Goal: Task Accomplishment & Management: Complete application form

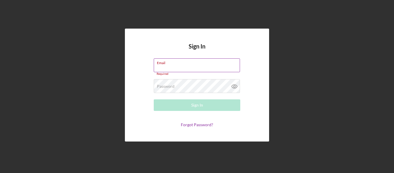
click at [171, 73] on div "Required" at bounding box center [197, 73] width 86 height 3
click at [167, 65] on input "Email" at bounding box center [197, 65] width 86 height 14
paste input "[EMAIL_ADDRESS][DOMAIN_NAME]"
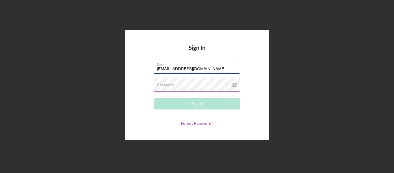
type input "[EMAIL_ADDRESS][DOMAIN_NAME]"
click at [173, 85] on label "Password" at bounding box center [166, 84] width 18 height 5
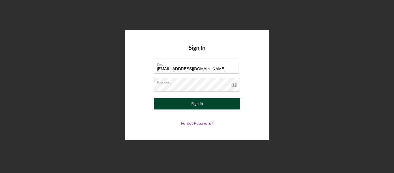
click at [201, 105] on div "Sign In" at bounding box center [197, 104] width 12 height 12
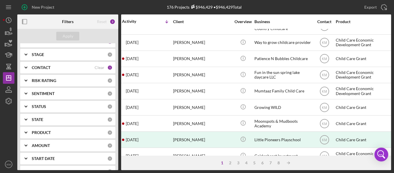
scroll to position [50, 0]
click at [13, 6] on icon "Icon/Menu" at bounding box center [8, 7] width 13 height 13
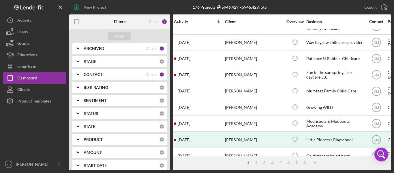
scroll to position [0, 0]
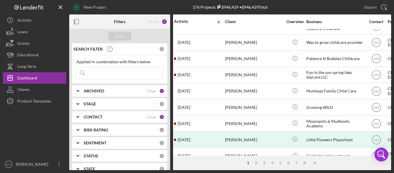
click at [120, 92] on div "ARCHIVED" at bounding box center [115, 90] width 63 height 5
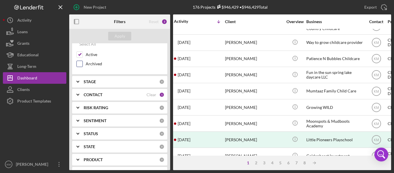
scroll to position [63, 0]
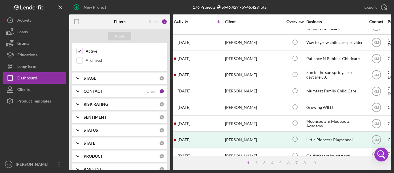
click at [101, 116] on b "SENTIMENT" at bounding box center [95, 117] width 23 height 5
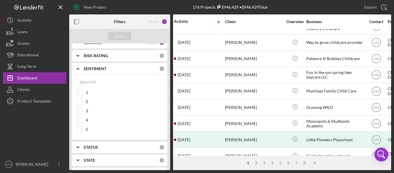
scroll to position [105, 0]
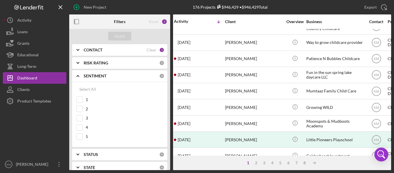
click at [90, 158] on div "STATUS 0" at bounding box center [124, 154] width 81 height 12
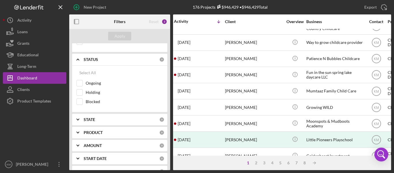
scroll to position [200, 0]
click at [103, 55] on div "STATUS 0" at bounding box center [124, 59] width 81 height 12
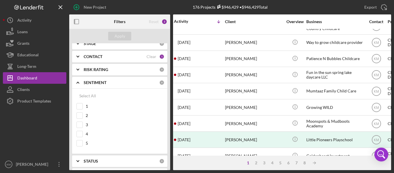
scroll to position [98, 0]
click at [107, 83] on div "SENTIMENT" at bounding box center [121, 82] width 75 height 5
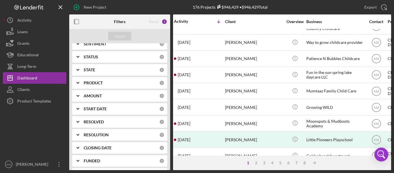
scroll to position [137, 0]
click at [80, 76] on icon "Icon/Expander" at bounding box center [78, 82] width 14 height 14
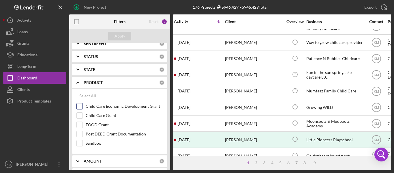
click at [79, 105] on input "Child Care Economic Development Grant" at bounding box center [80, 106] width 6 height 6
checkbox input "true"
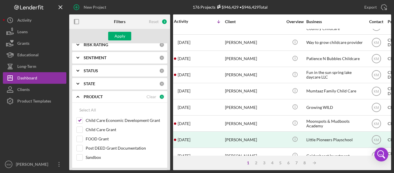
scroll to position [122, 0]
click at [124, 36] on div "Apply" at bounding box center [119, 36] width 11 height 9
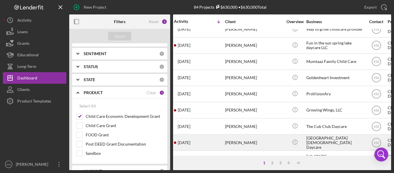
scroll to position [0, 3]
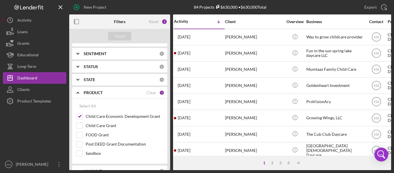
click at [78, 90] on icon "Icon/Expander" at bounding box center [78, 92] width 14 height 14
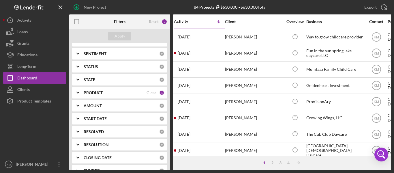
click at [79, 64] on icon "Icon/Expander" at bounding box center [78, 66] width 14 height 14
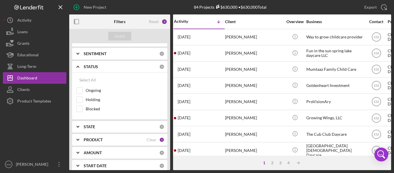
click at [79, 64] on icon "Icon/Expander" at bounding box center [78, 66] width 14 height 14
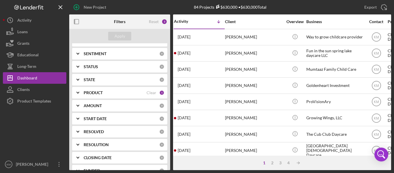
click at [76, 77] on icon "Icon/Expander" at bounding box center [78, 79] width 14 height 14
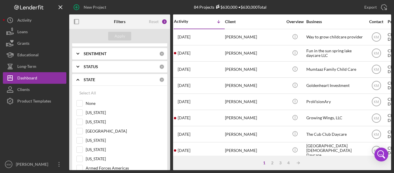
click at [76, 77] on icon "Icon/Expander" at bounding box center [78, 79] width 14 height 14
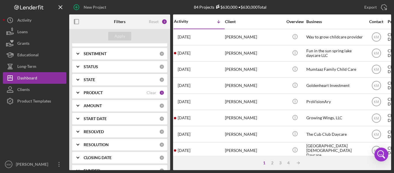
click at [79, 78] on icon "Icon/Expander" at bounding box center [78, 79] width 14 height 14
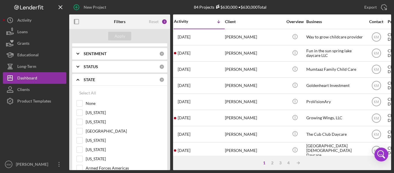
click at [80, 79] on icon "Icon/Expander" at bounding box center [78, 79] width 14 height 14
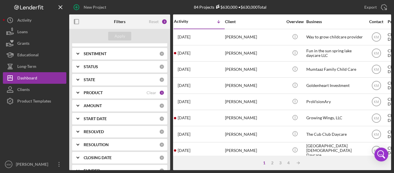
scroll to position [39, 0]
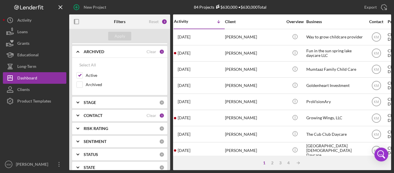
click at [78, 52] on icon "Icon/Expander" at bounding box center [78, 51] width 14 height 14
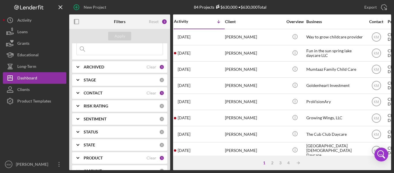
scroll to position [24, 0]
click at [81, 81] on icon "Icon/Expander" at bounding box center [78, 80] width 14 height 14
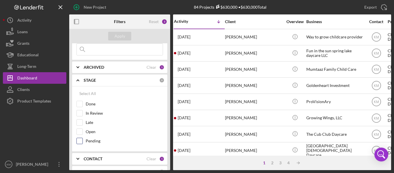
click at [79, 142] on input "Pending" at bounding box center [80, 141] width 6 height 6
checkbox input "true"
click at [114, 36] on div "Apply" at bounding box center [119, 36] width 11 height 9
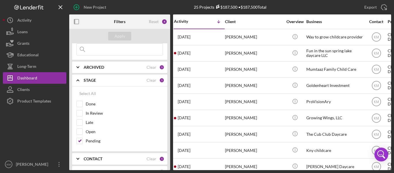
click at [75, 79] on icon "Icon/Expander" at bounding box center [78, 80] width 14 height 14
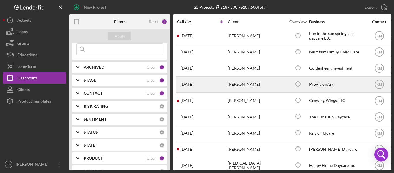
scroll to position [0, 0]
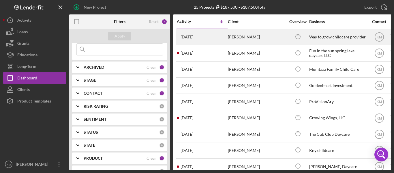
click at [219, 35] on div "[DATE] [PERSON_NAME]" at bounding box center [202, 36] width 50 height 15
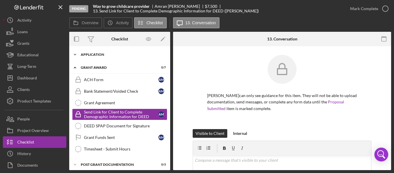
click at [74, 54] on polyline at bounding box center [75, 54] width 2 height 1
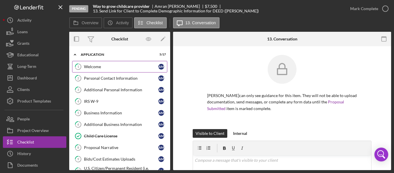
click at [106, 63] on link "1 Welcome A M" at bounding box center [119, 67] width 95 height 12
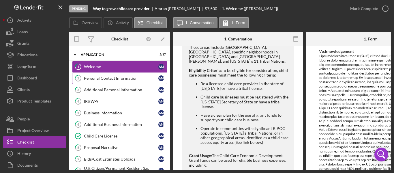
click at [112, 75] on link "2 Personal Contact Information A M" at bounding box center [119, 78] width 95 height 12
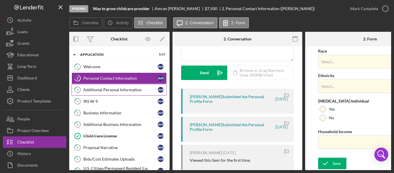
click at [112, 88] on div "Additional Personal Information" at bounding box center [120, 89] width 74 height 5
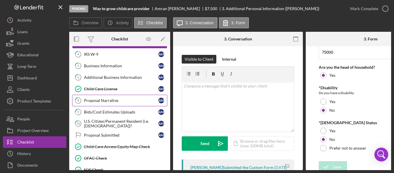
click at [107, 101] on div "Proposal Narrative" at bounding box center [121, 100] width 74 height 5
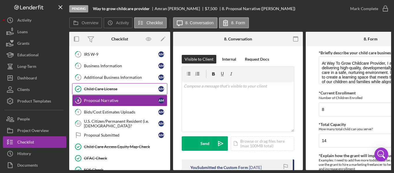
click at [124, 90] on div "Child Care License" at bounding box center [121, 88] width 74 height 5
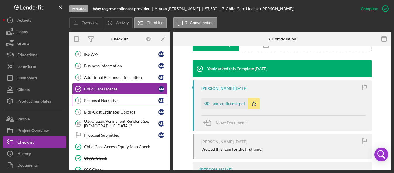
click at [106, 98] on div "Proposal Narrative" at bounding box center [121, 100] width 74 height 5
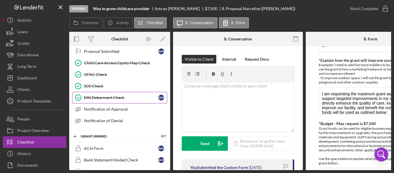
click at [105, 96] on div "MN Debarment Check" at bounding box center [121, 97] width 74 height 5
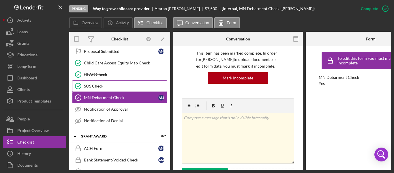
click at [115, 84] on div "SOS Check" at bounding box center [125, 86] width 83 height 5
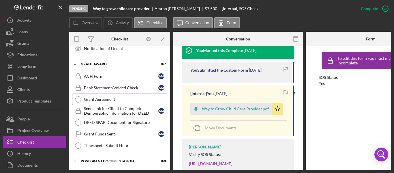
click at [121, 94] on link "Grant Agreement Grant Agreement" at bounding box center [119, 99] width 95 height 12
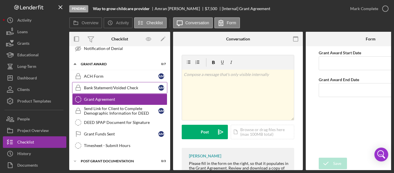
click at [120, 85] on div "Bank Statement/Voided Check" at bounding box center [121, 87] width 74 height 5
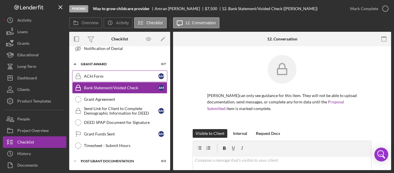
click at [116, 80] on link "ACH Form ACH Form A M" at bounding box center [119, 76] width 95 height 12
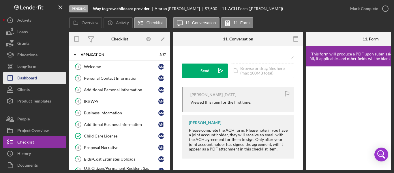
click at [34, 77] on div "Dashboard" at bounding box center [27, 78] width 20 height 13
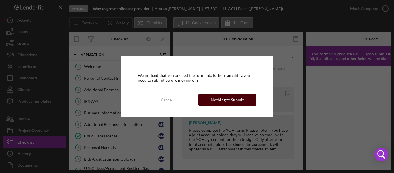
click at [227, 100] on div "Nothing to Submit" at bounding box center [227, 100] width 33 height 12
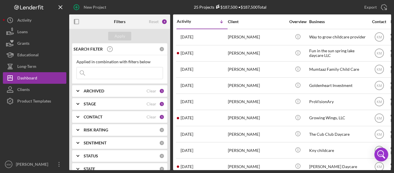
click at [24, 128] on div at bounding box center [34, 133] width 63 height 52
